Goal: Complete application form

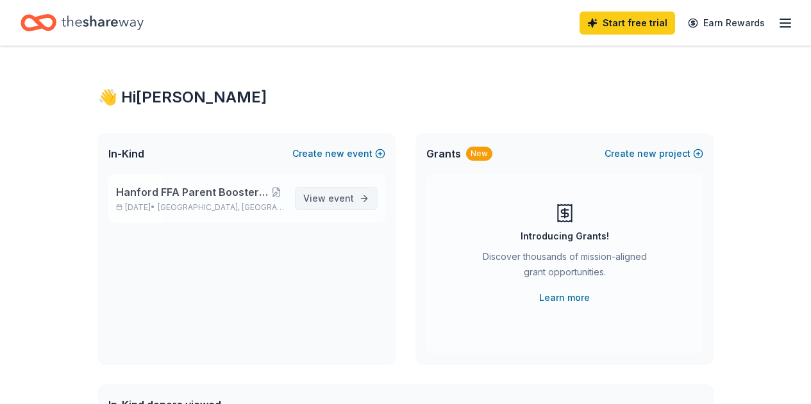
click at [351, 194] on span "event" at bounding box center [341, 198] width 26 height 11
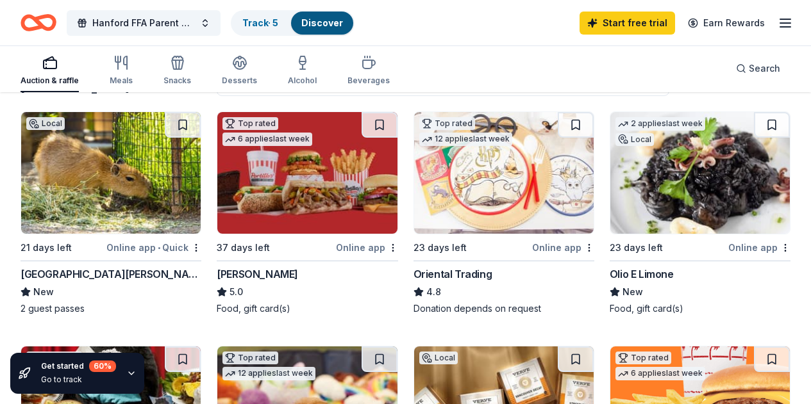
scroll to position [122, 0]
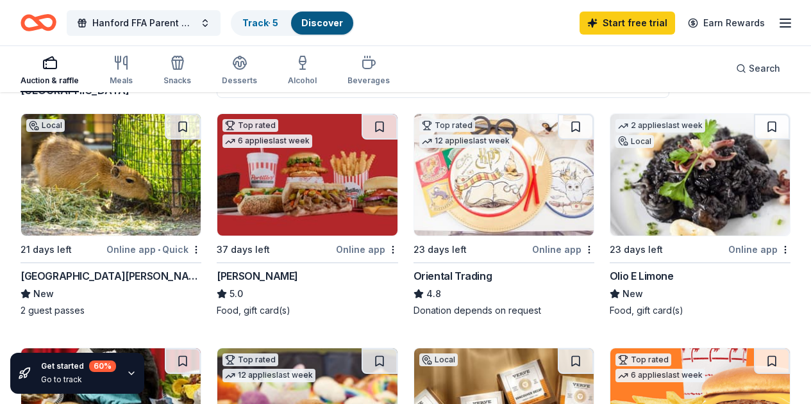
click at [110, 223] on img at bounding box center [110, 175] width 179 height 122
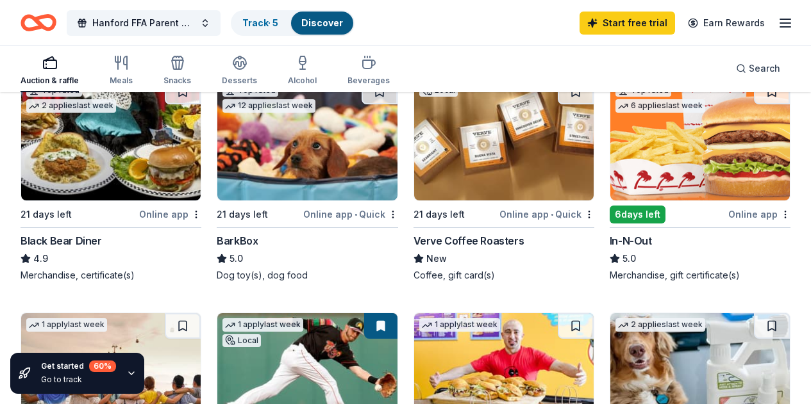
scroll to position [392, 0]
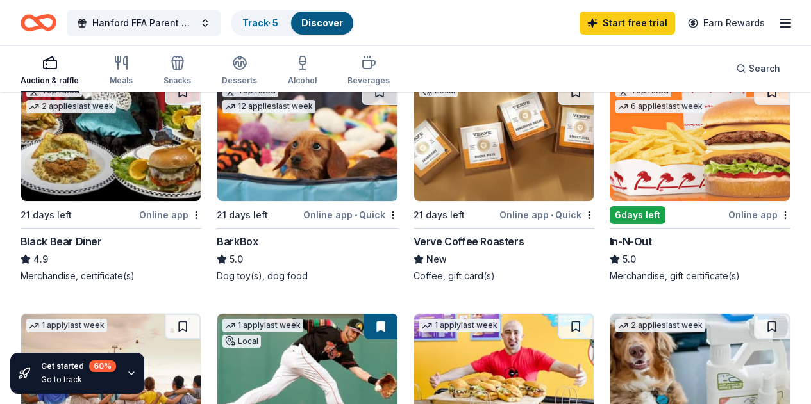
click at [397, 314] on img at bounding box center [306, 375] width 179 height 122
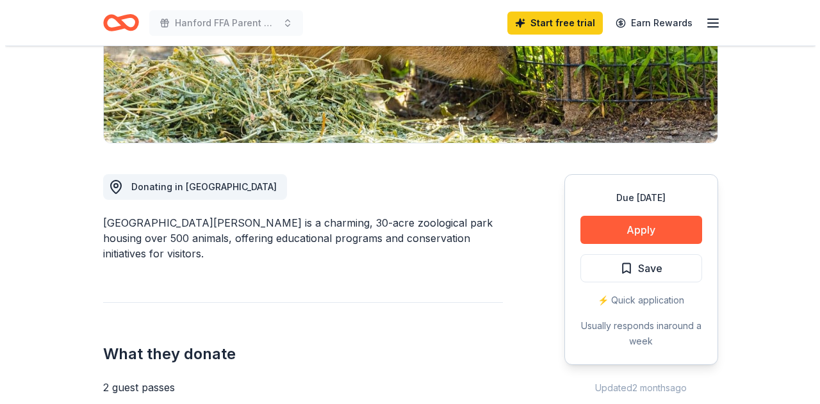
scroll to position [250, 0]
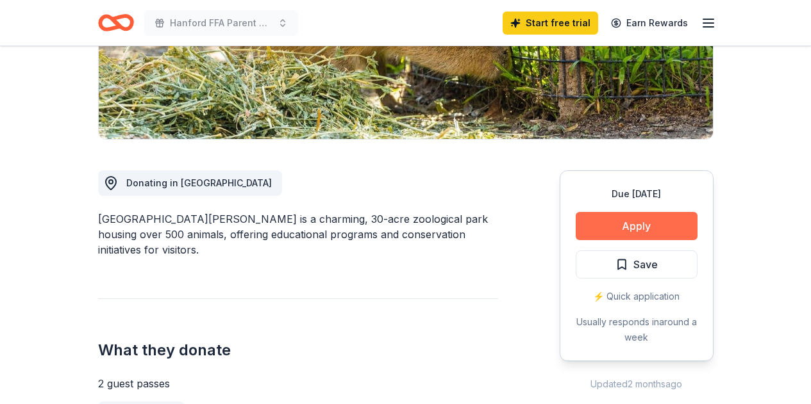
click at [658, 224] on button "Apply" at bounding box center [637, 226] width 122 height 28
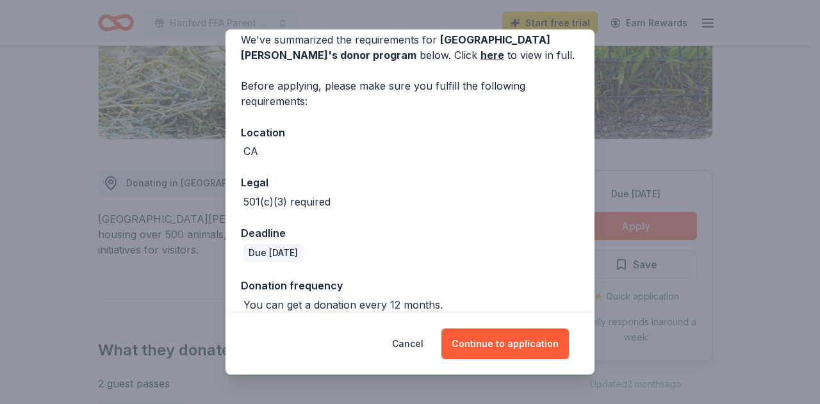
scroll to position [74, 0]
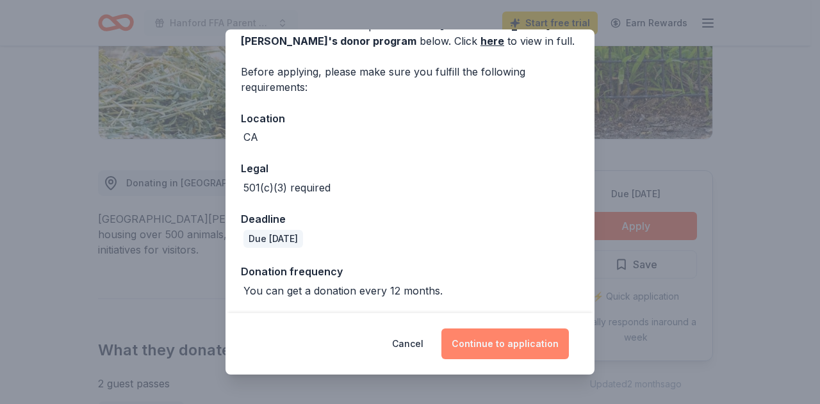
click at [513, 344] on button "Continue to application" at bounding box center [506, 344] width 128 height 31
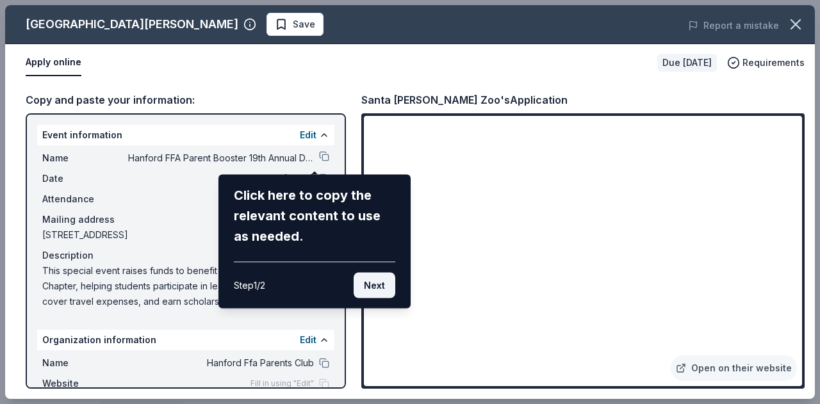
click at [379, 294] on button "Next" at bounding box center [375, 286] width 42 height 26
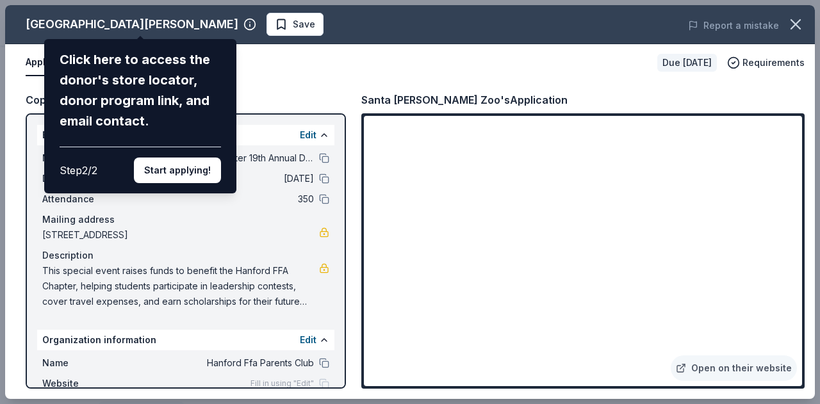
drag, startPoint x: 183, startPoint y: 175, endPoint x: 347, endPoint y: 81, distance: 188.7
click at [347, 81] on div "[GEOGRAPHIC_DATA][PERSON_NAME] Click here to access the donor's store locator, …" at bounding box center [410, 202] width 810 height 394
click at [192, 171] on button "Start applying!" at bounding box center [177, 171] width 87 height 26
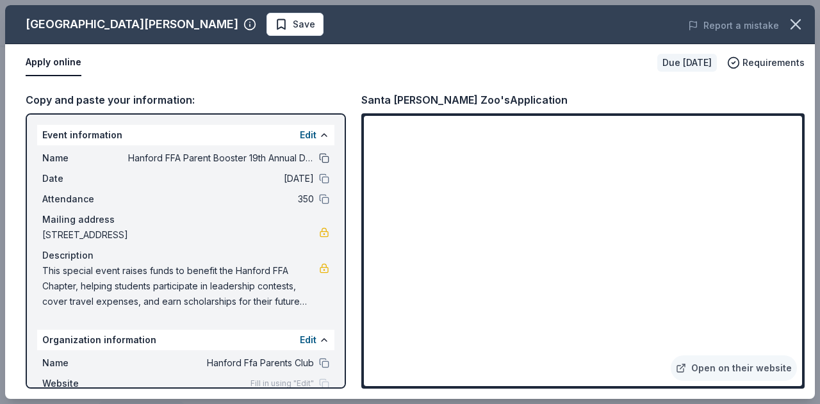
click at [319, 163] on button at bounding box center [324, 158] width 10 height 10
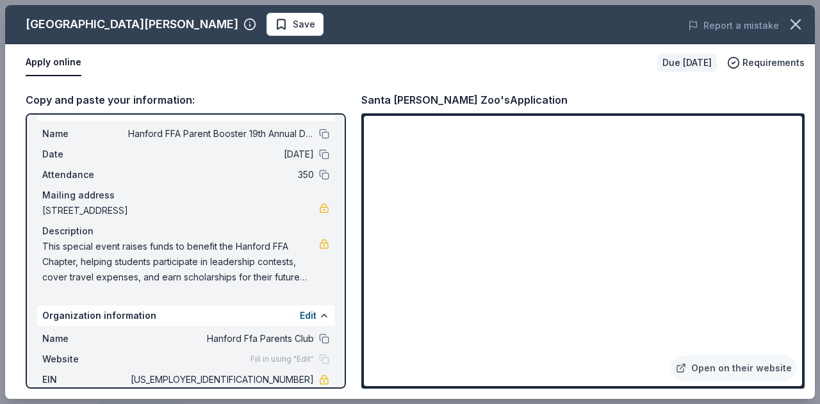
scroll to position [24, 0]
click at [230, 212] on span "[STREET_ADDRESS]" at bounding box center [180, 211] width 277 height 15
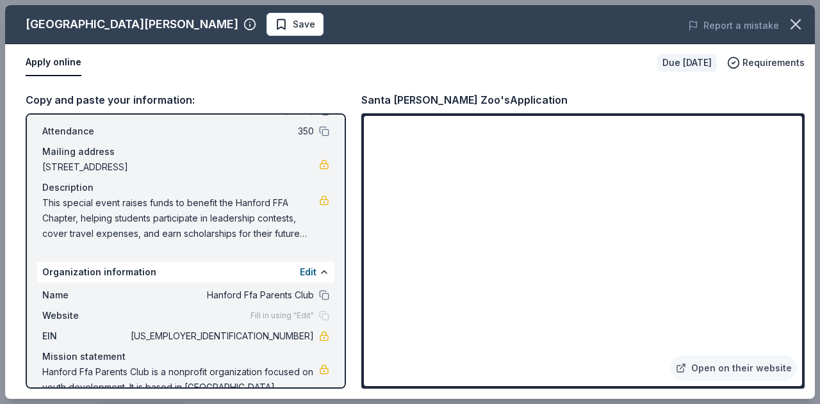
scroll to position [0, 0]
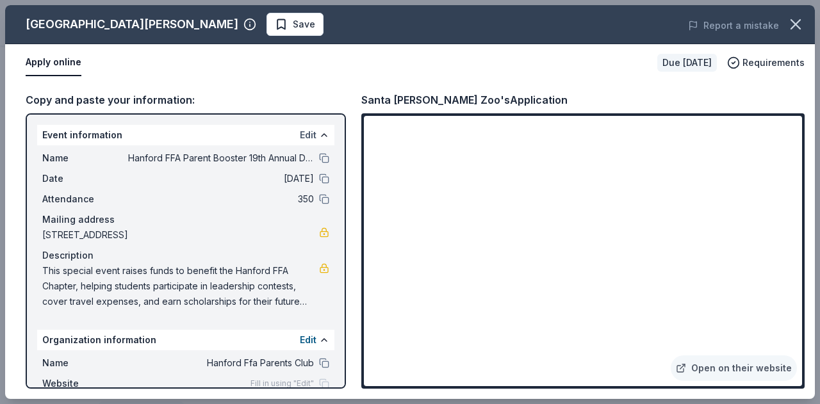
click at [300, 133] on button "Edit" at bounding box center [308, 135] width 17 height 15
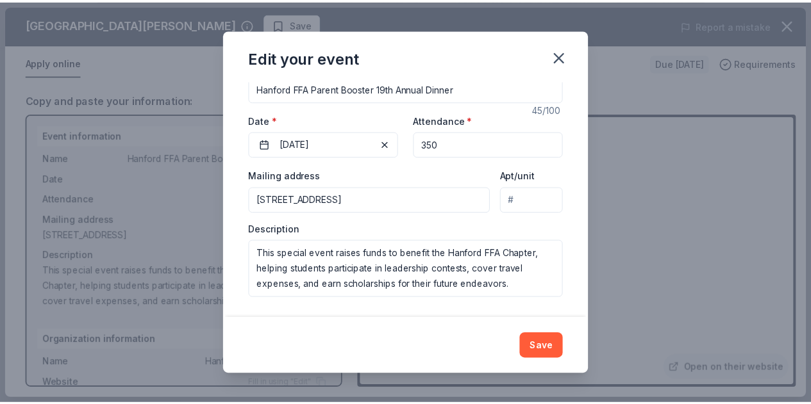
scroll to position [126, 0]
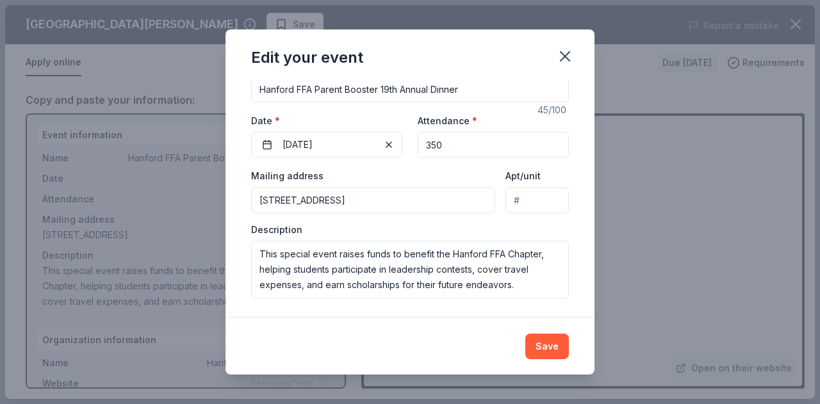
click at [367, 206] on input "[STREET_ADDRESS]" at bounding box center [373, 201] width 244 height 26
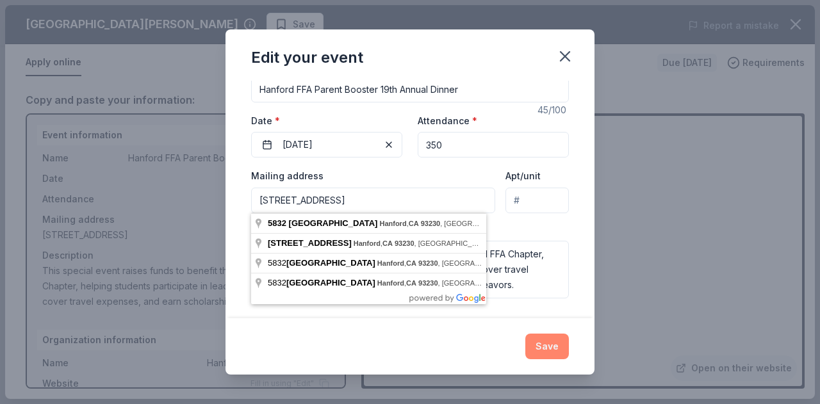
click at [555, 338] on button "Save" at bounding box center [548, 347] width 44 height 26
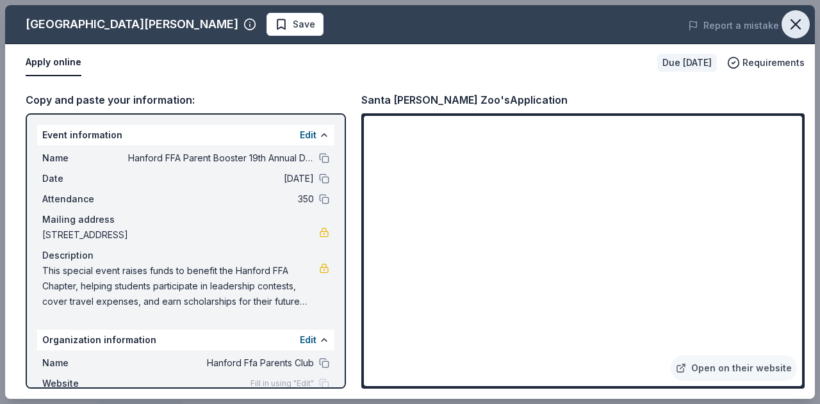
click at [797, 30] on icon "button" at bounding box center [796, 24] width 18 height 18
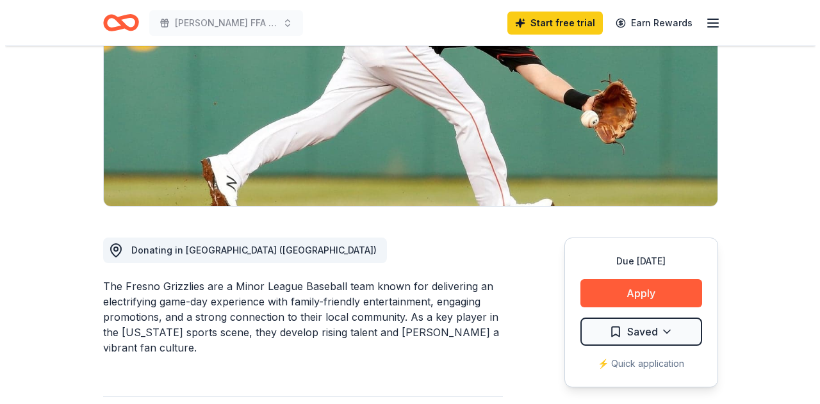
scroll to position [204, 0]
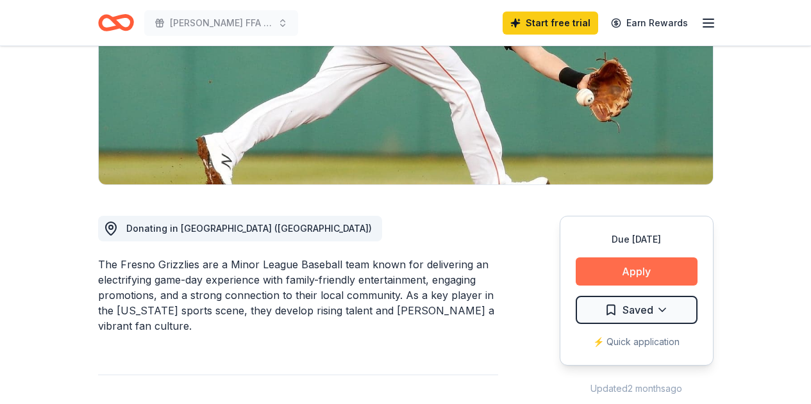
click at [644, 272] on button "Apply" at bounding box center [637, 272] width 122 height 28
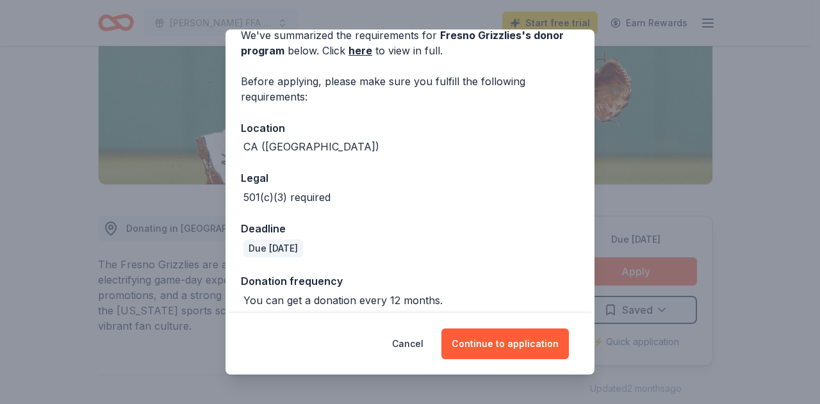
scroll to position [74, 0]
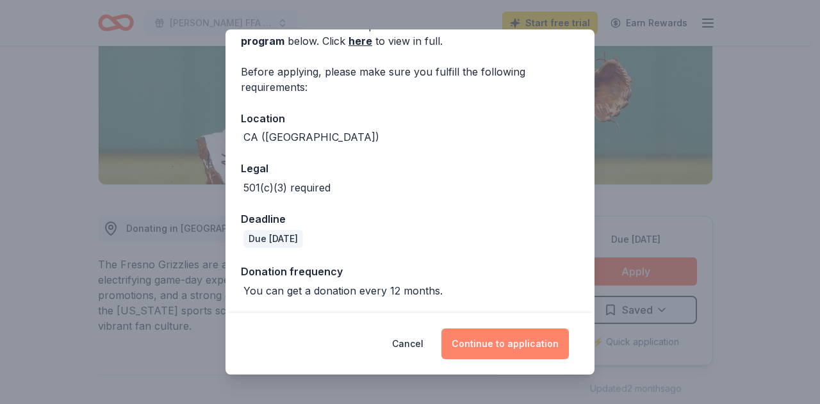
click at [513, 345] on button "Continue to application" at bounding box center [506, 344] width 128 height 31
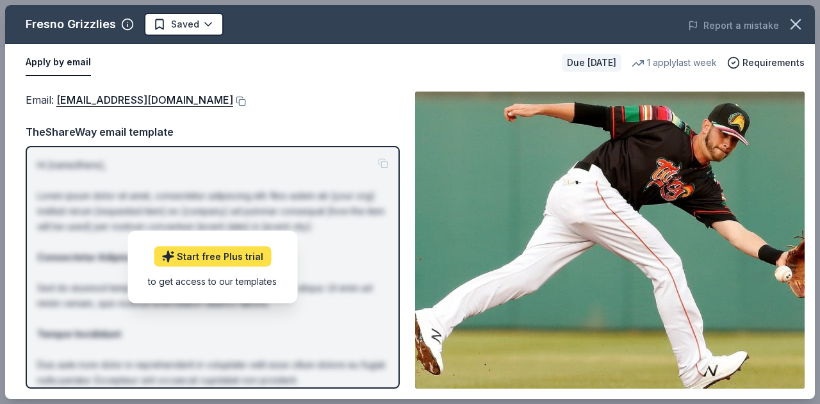
click at [226, 257] on link "Start free Plus trial" at bounding box center [212, 257] width 117 height 21
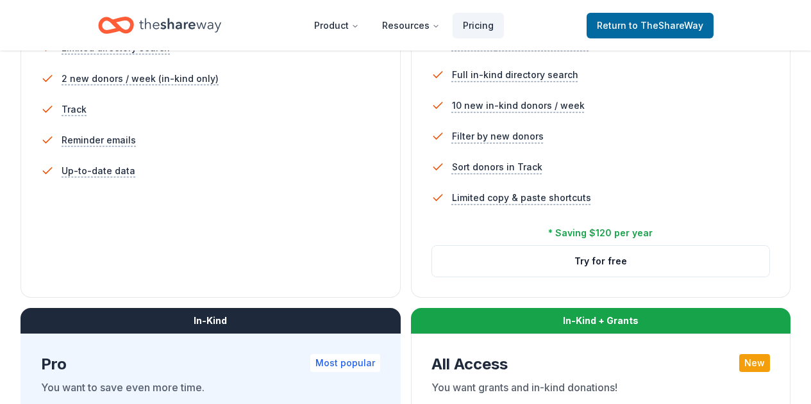
scroll to position [445, 0]
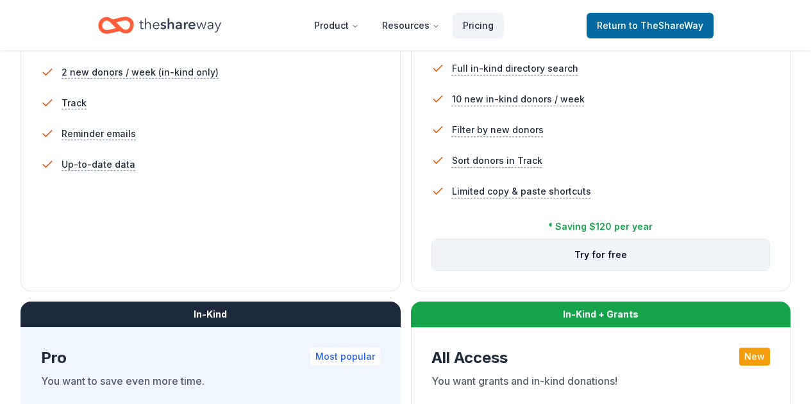
click at [432, 270] on button "Try for free" at bounding box center [601, 255] width 338 height 31
